Goal: Task Accomplishment & Management: Complete application form

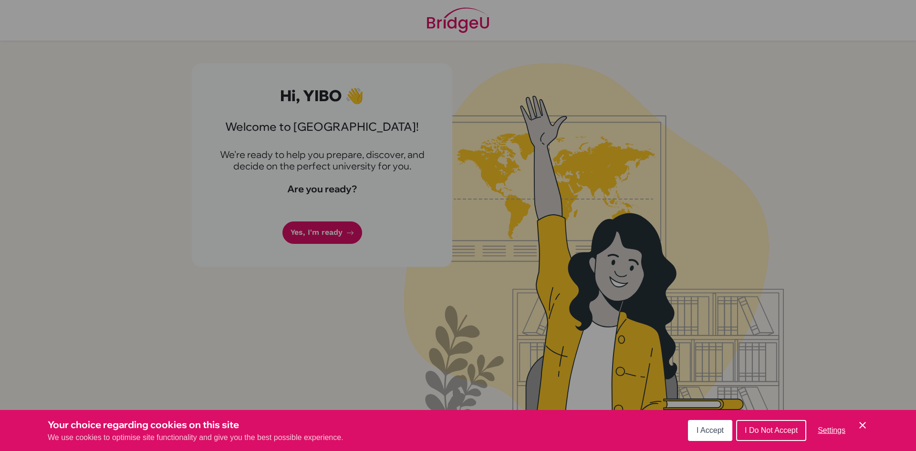
click at [712, 424] on button "I Accept" at bounding box center [710, 430] width 44 height 21
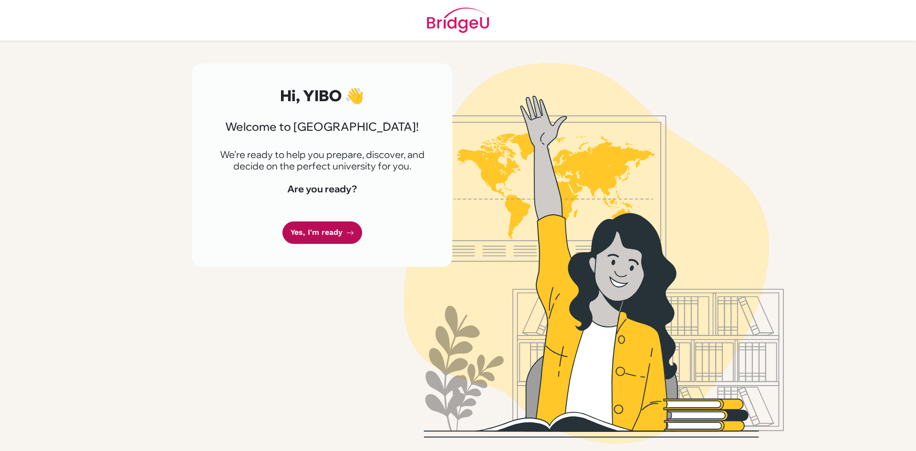
click at [311, 232] on link "Yes, I'm ready" at bounding box center [322, 232] width 80 height 22
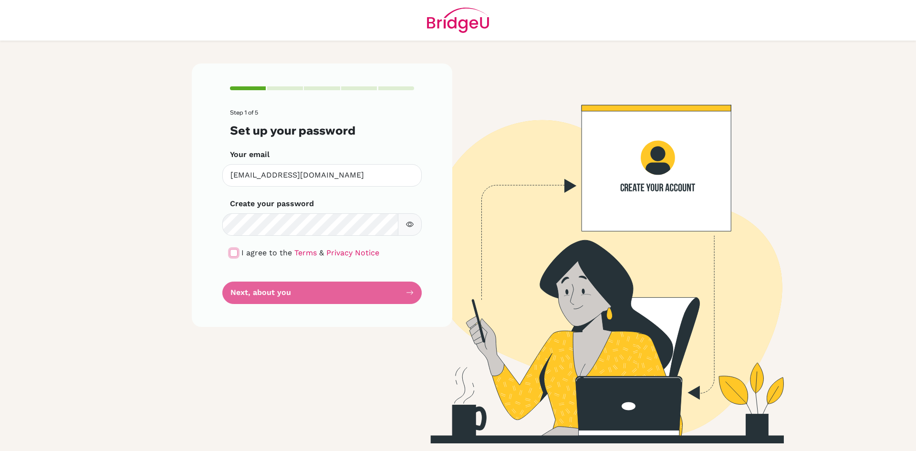
click at [236, 253] on input "checkbox" at bounding box center [234, 253] width 8 height 8
checkbox input "true"
click at [287, 288] on button "Next, about you" at bounding box center [321, 292] width 199 height 22
